Goal: Information Seeking & Learning: Learn about a topic

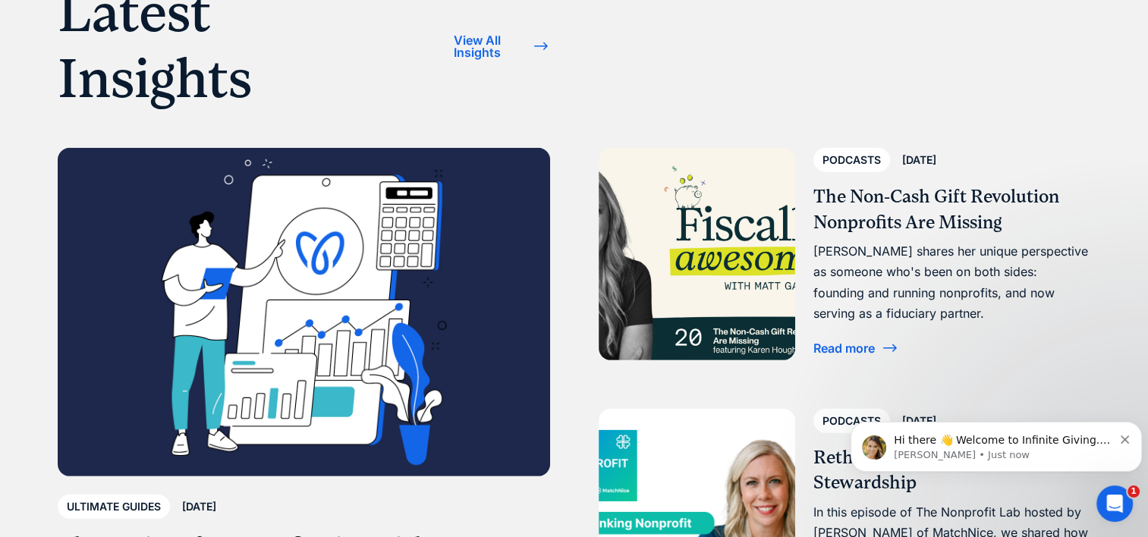
scroll to position [4462, 0]
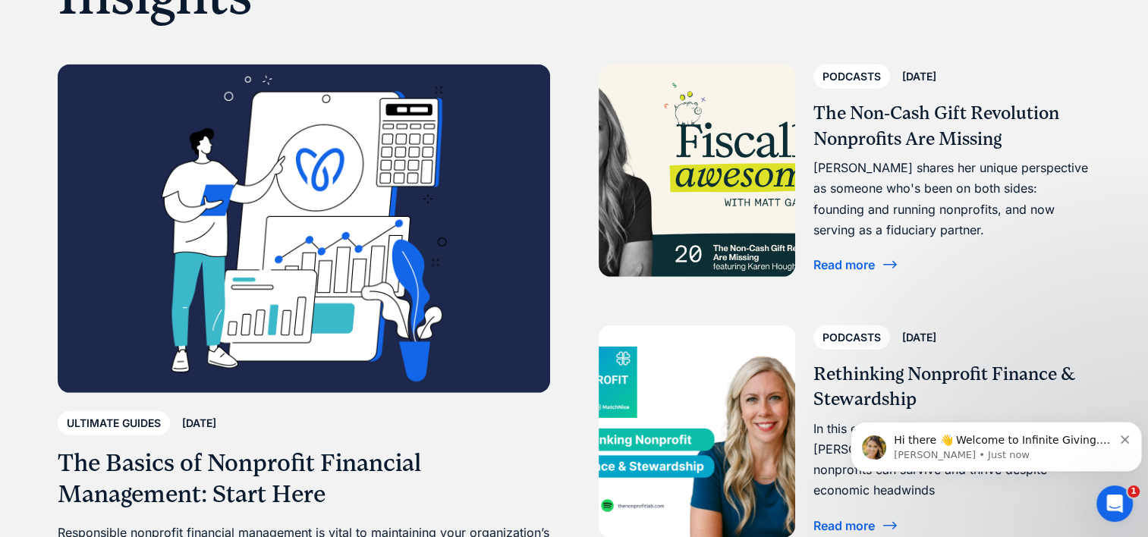
click at [882, 124] on h3 "The Non-Cash Gift Revolution Nonprofits Are Missing" at bounding box center [951, 126] width 277 height 51
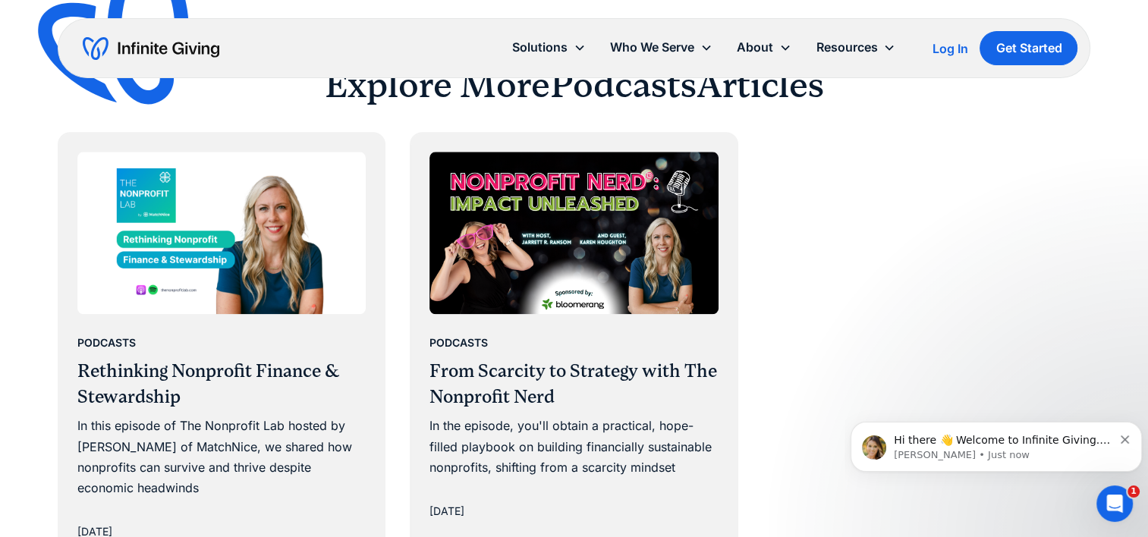
scroll to position [1747, 0]
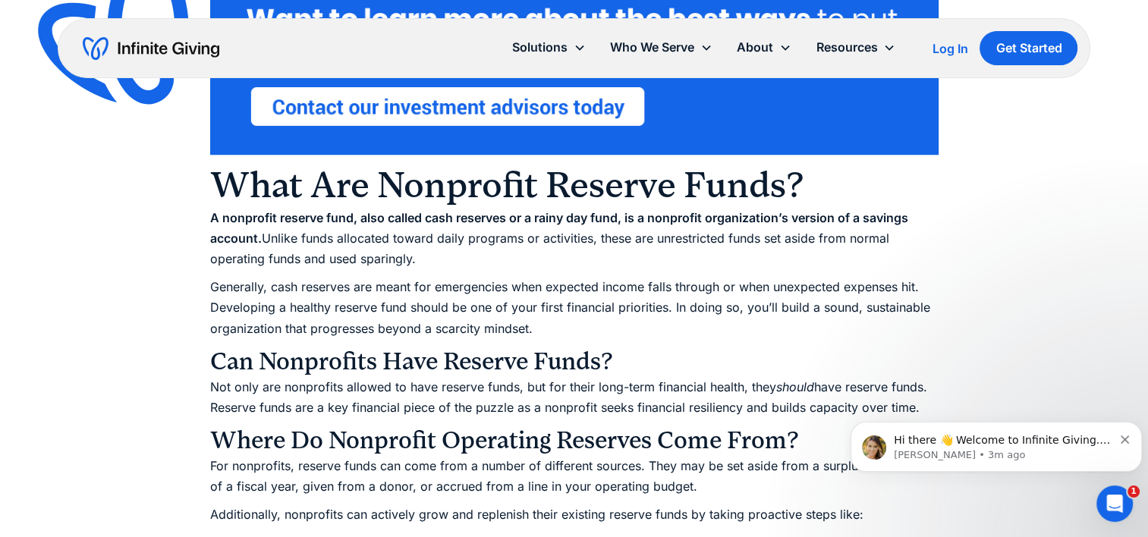
scroll to position [1341, 0]
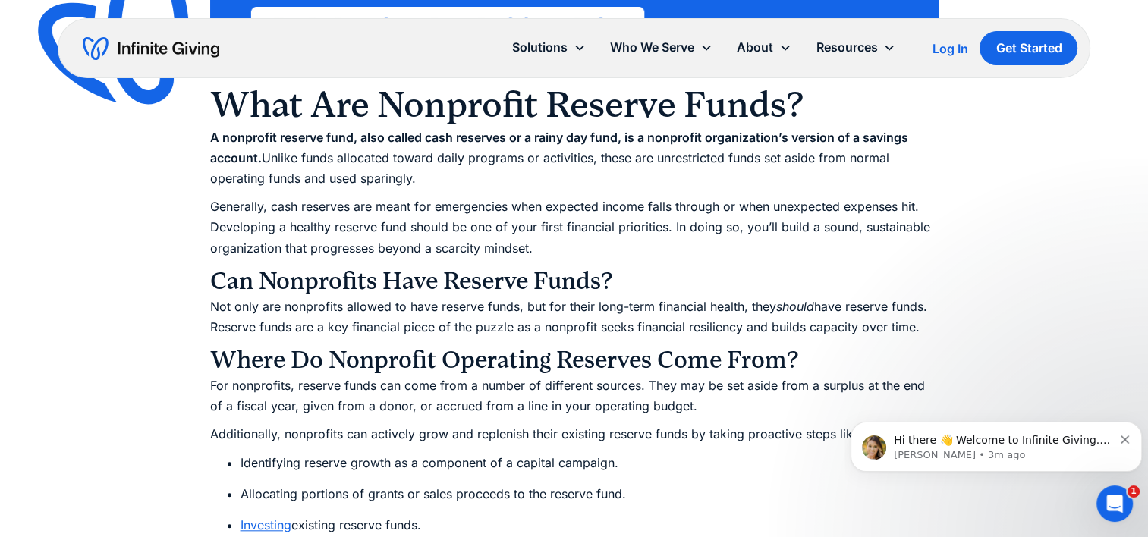
click at [1123, 439] on icon "Dismiss notification" at bounding box center [1124, 439] width 8 height 8
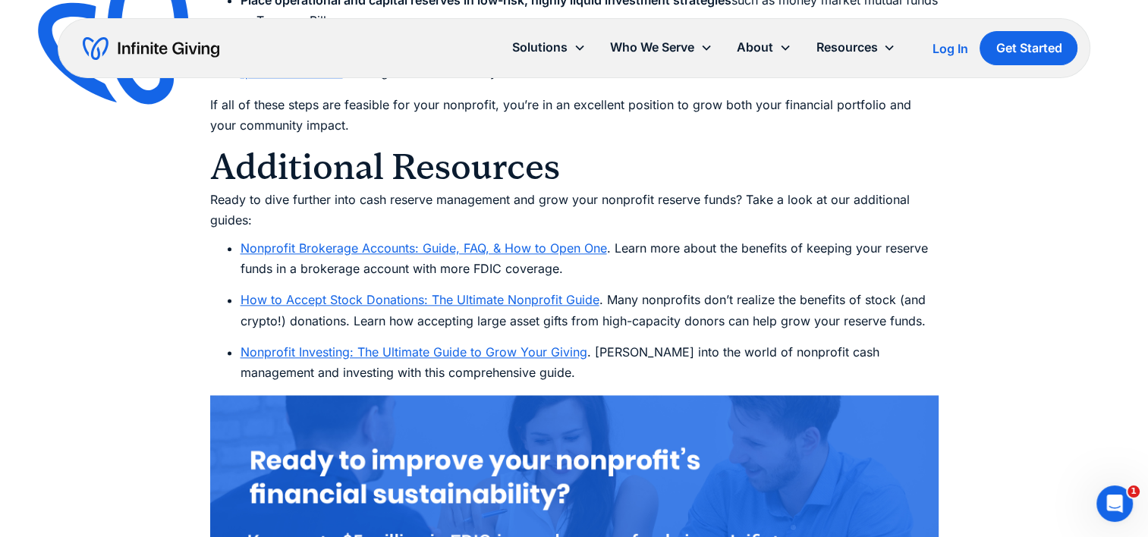
scroll to position [7663, 0]
